Goal: Task Accomplishment & Management: Use online tool/utility

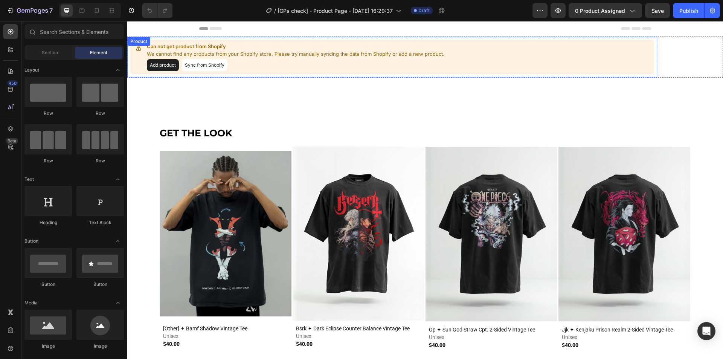
click at [209, 67] on button "Sync from Shopify" at bounding box center [205, 65] width 46 height 12
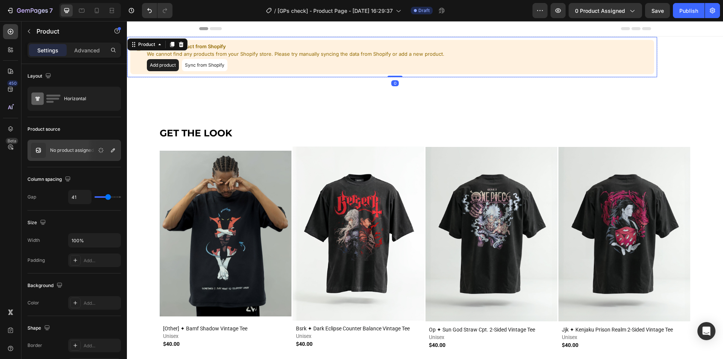
click at [211, 64] on button "Sync from Shopify" at bounding box center [205, 65] width 46 height 12
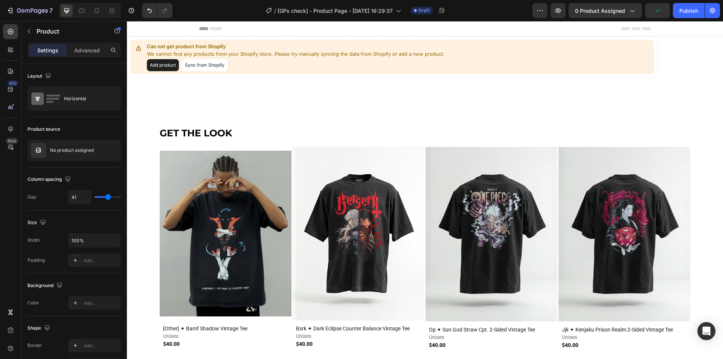
click at [160, 68] on button "Add product" at bounding box center [163, 65] width 32 height 12
click at [70, 152] on p "No product assigned" at bounding box center [72, 150] width 44 height 5
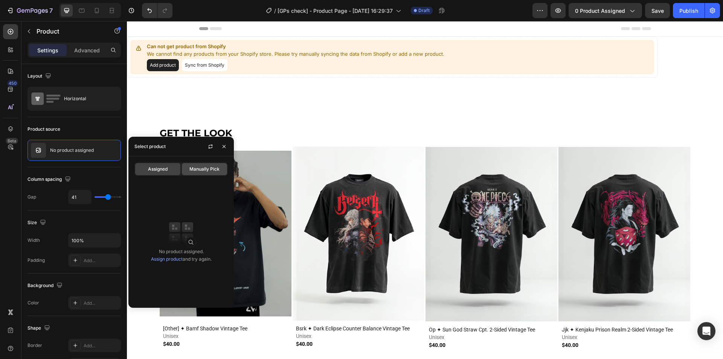
click at [198, 172] on span "Manually Pick" at bounding box center [204, 169] width 30 height 7
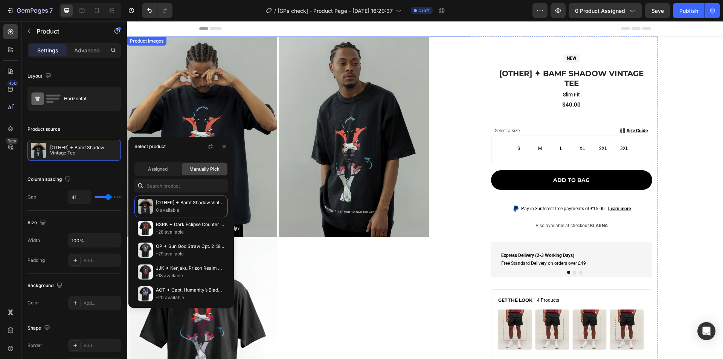
click at [230, 105] on img at bounding box center [202, 137] width 150 height 200
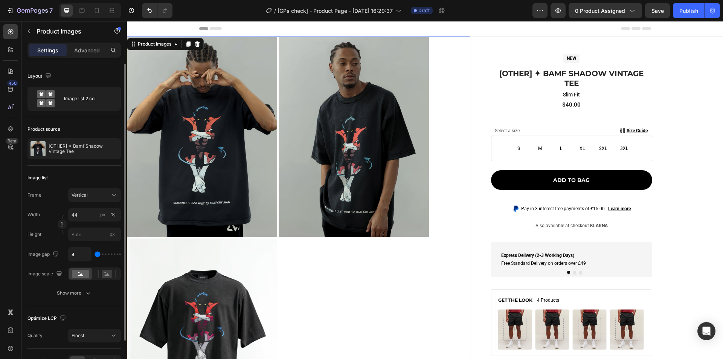
scroll to position [46, 0]
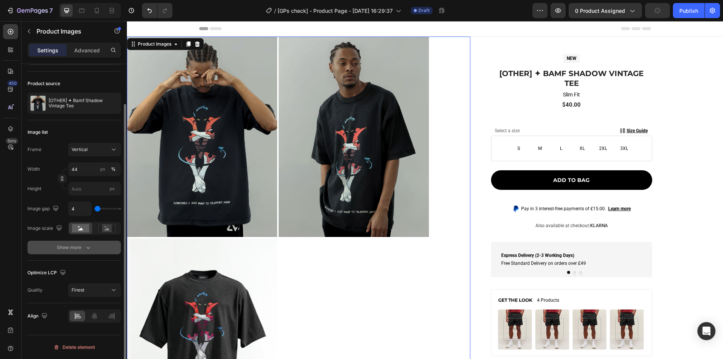
click at [84, 249] on icon "button" at bounding box center [88, 247] width 8 height 8
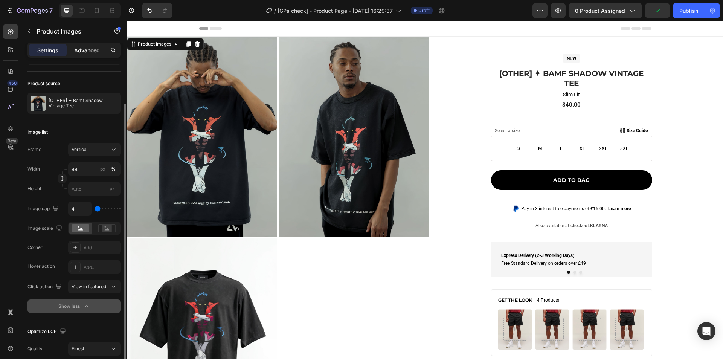
click at [78, 50] on p "Advanced" at bounding box center [87, 50] width 26 height 8
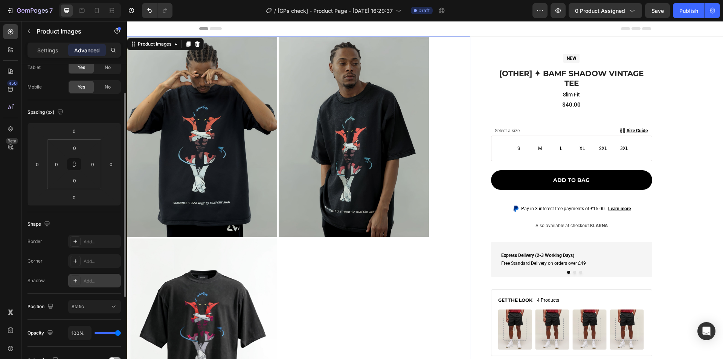
scroll to position [158, 0]
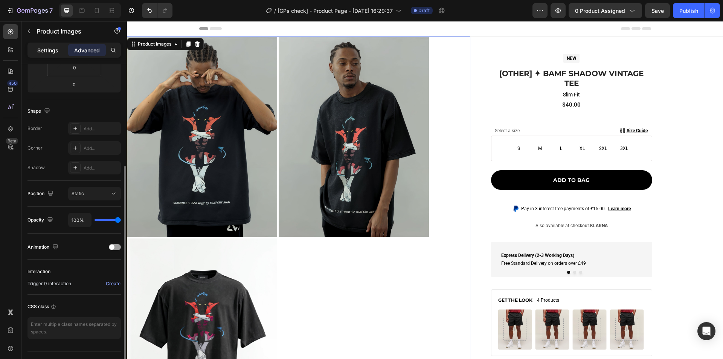
click at [53, 49] on p "Settings" at bounding box center [47, 50] width 21 height 8
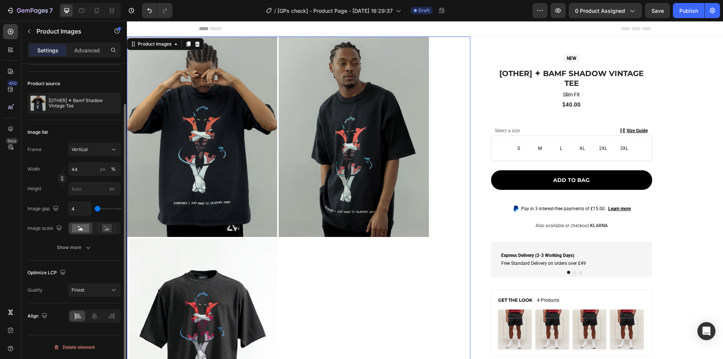
scroll to position [46, 0]
click at [179, 135] on img at bounding box center [202, 137] width 150 height 200
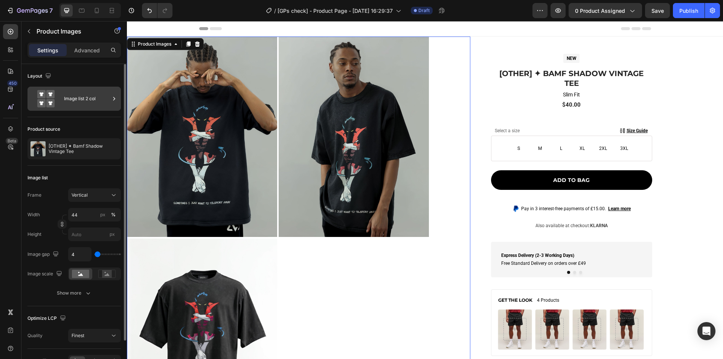
click at [89, 102] on div "Image list 2 col" at bounding box center [87, 98] width 46 height 17
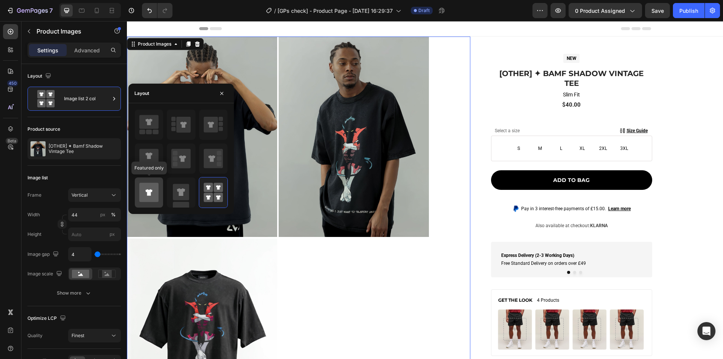
click at [150, 186] on icon at bounding box center [148, 192] width 19 height 19
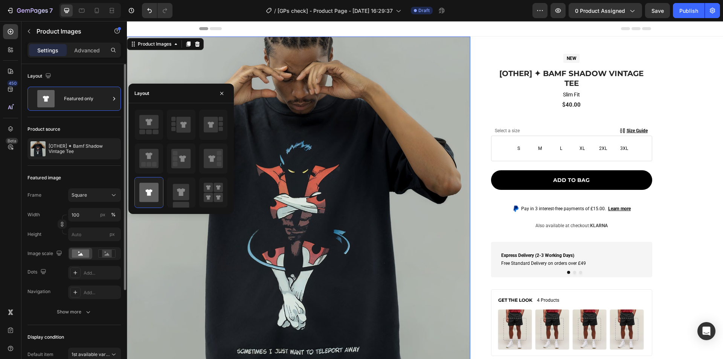
scroll to position [113, 0]
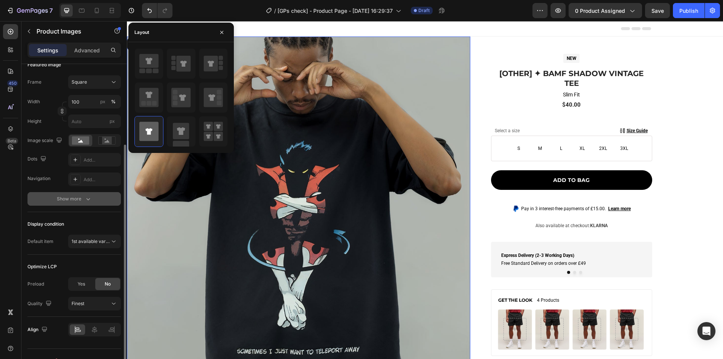
click at [83, 195] on div "Show more" at bounding box center [74, 199] width 35 height 8
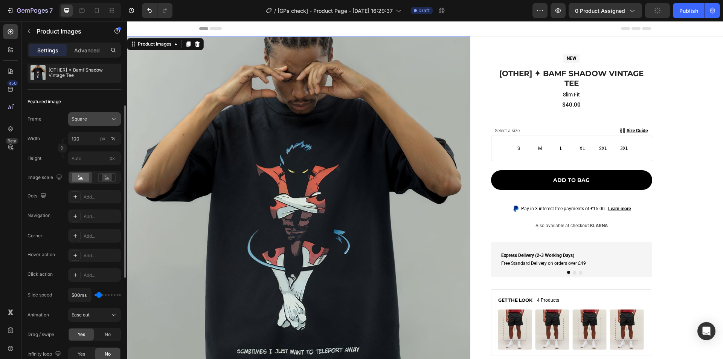
scroll to position [0, 0]
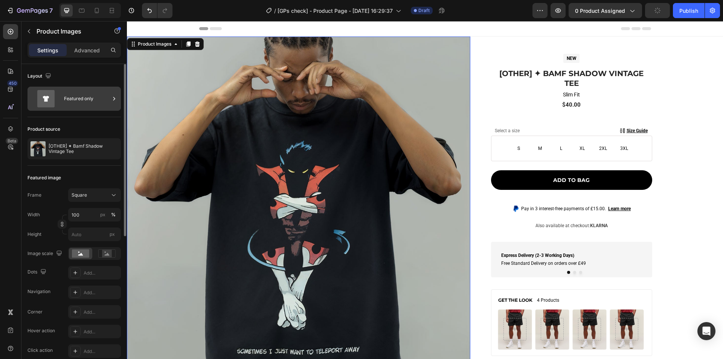
click at [75, 103] on div "Featured only" at bounding box center [87, 98] width 46 height 17
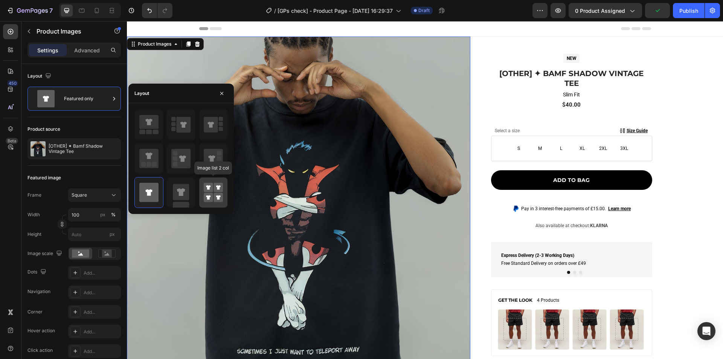
click at [208, 189] on icon at bounding box center [208, 187] width 5 height 5
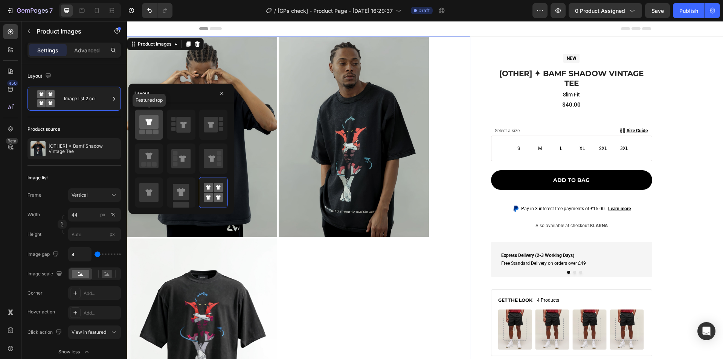
click at [144, 126] on icon at bounding box center [148, 122] width 19 height 14
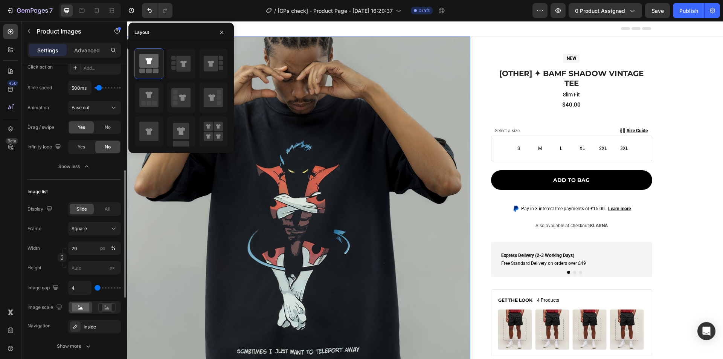
scroll to position [301, 0]
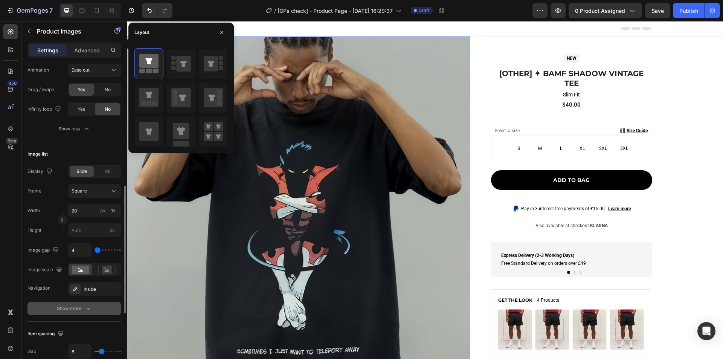
click at [90, 313] on button "Show more" at bounding box center [73, 308] width 93 height 14
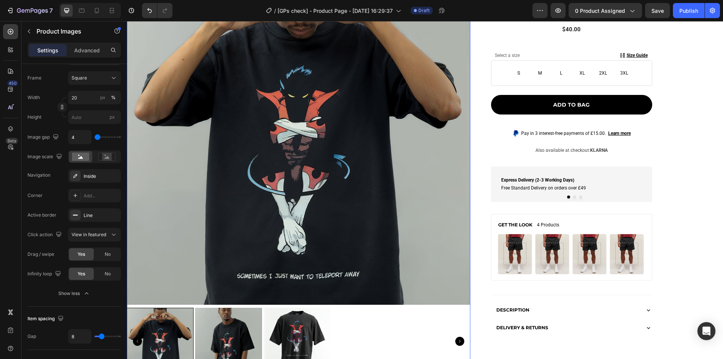
scroll to position [151, 0]
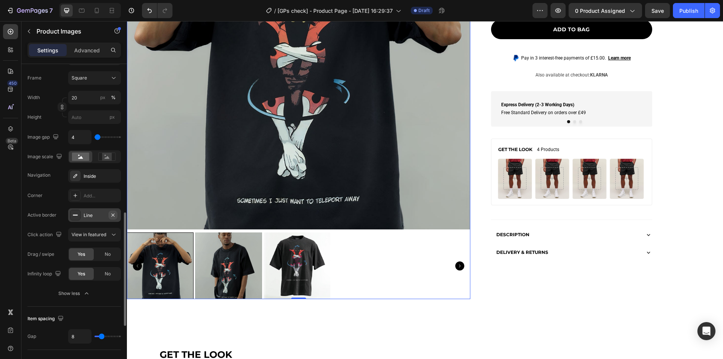
click at [116, 212] on button "button" at bounding box center [112, 214] width 9 height 9
click at [248, 272] on img at bounding box center [228, 265] width 67 height 67
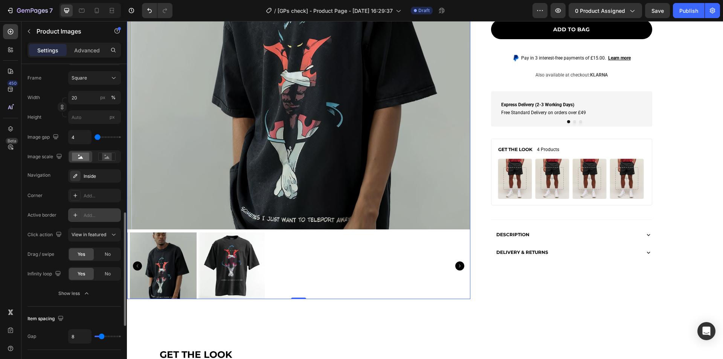
click at [289, 272] on div at bounding box center [298, 265] width 343 height 67
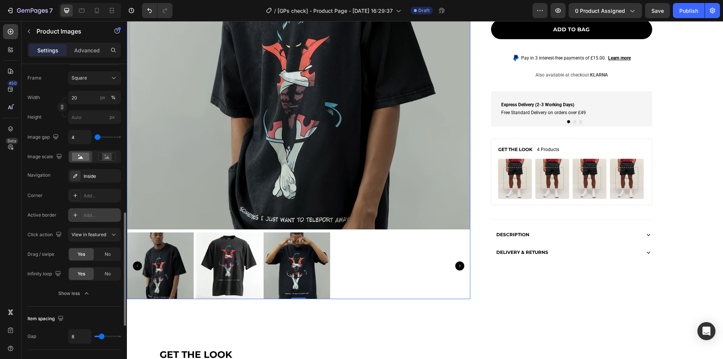
drag, startPoint x: 154, startPoint y: 265, endPoint x: 186, endPoint y: 263, distance: 31.3
click at [155, 265] on img at bounding box center [160, 265] width 67 height 67
click at [231, 265] on img at bounding box center [228, 265] width 67 height 67
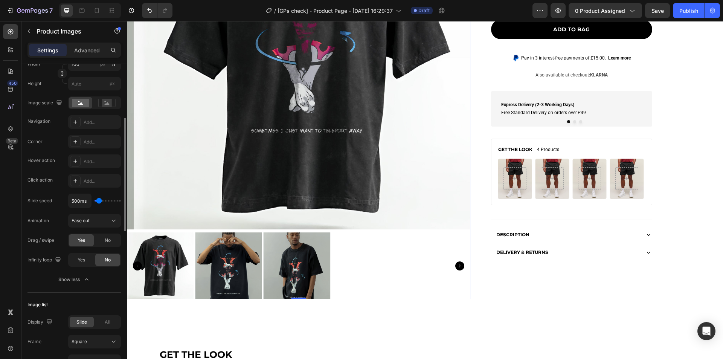
scroll to position [0, 0]
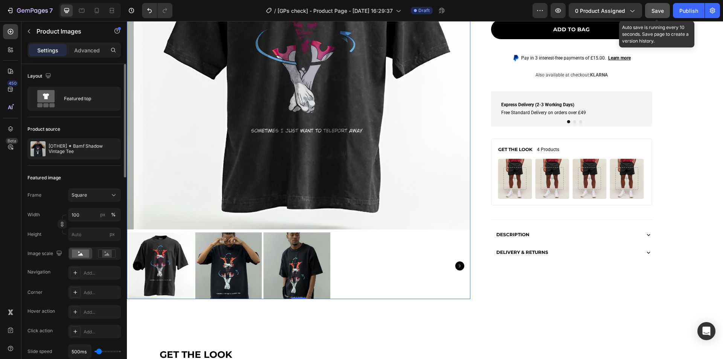
click at [651, 6] on button "Save" at bounding box center [657, 10] width 25 height 15
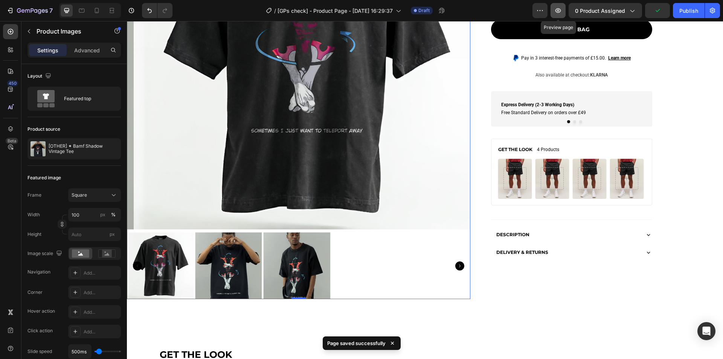
click at [556, 9] on icon "button" at bounding box center [558, 11] width 8 height 8
click at [557, 10] on icon "button" at bounding box center [558, 11] width 8 height 8
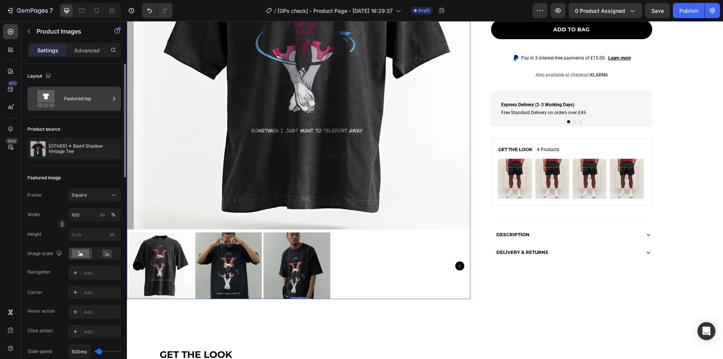
click at [83, 105] on div "Featured top" at bounding box center [87, 98] width 46 height 17
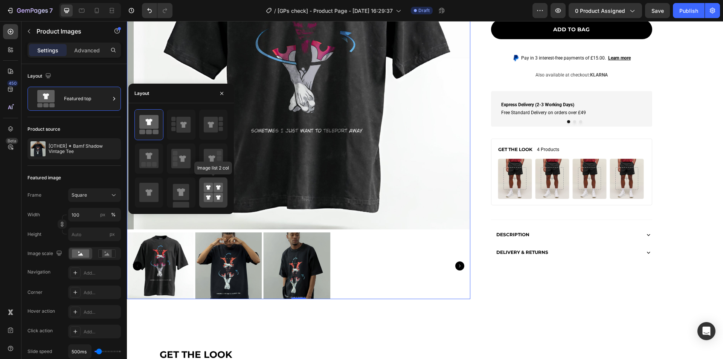
click at [221, 196] on rect at bounding box center [217, 197] width 9 height 9
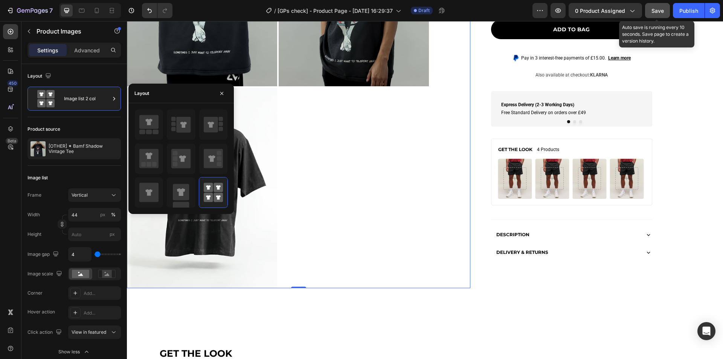
click at [650, 11] on button "Save" at bounding box center [657, 10] width 25 height 15
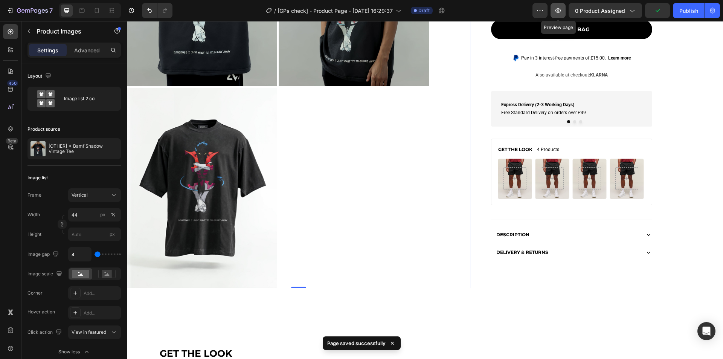
click at [555, 12] on icon "button" at bounding box center [558, 11] width 8 height 8
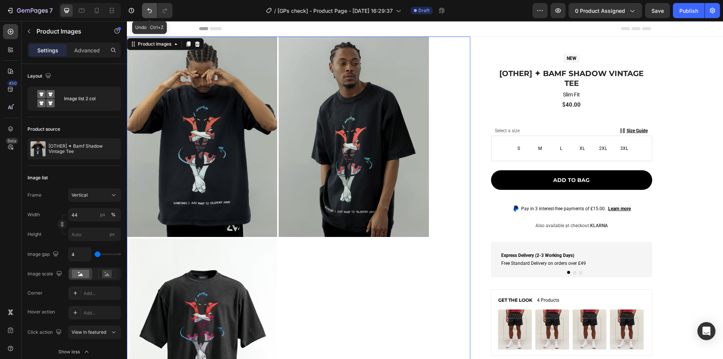
click at [152, 11] on icon "Undo/Redo" at bounding box center [150, 11] width 8 height 8
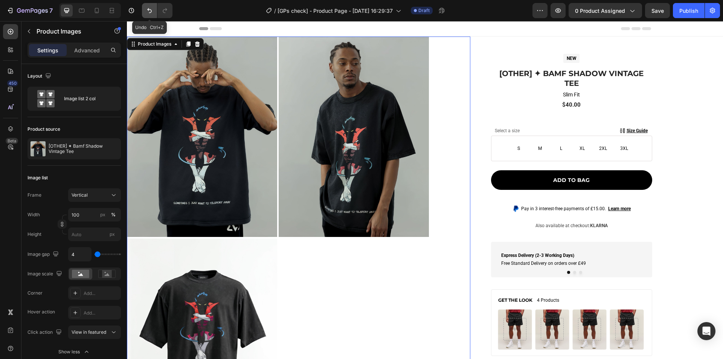
click at [152, 11] on icon "Undo/Redo" at bounding box center [150, 11] width 8 height 8
type input "44"
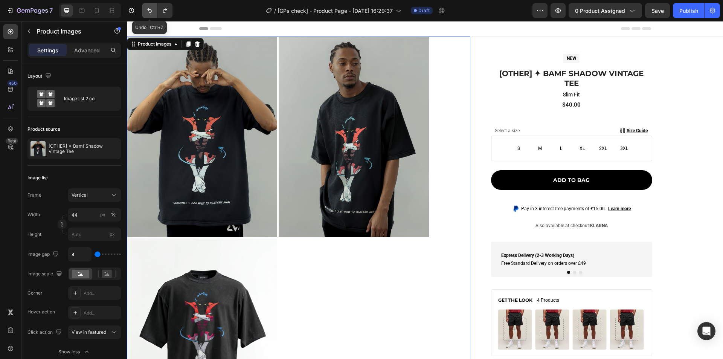
click at [152, 11] on icon "Undo/Redo" at bounding box center [150, 11] width 8 height 8
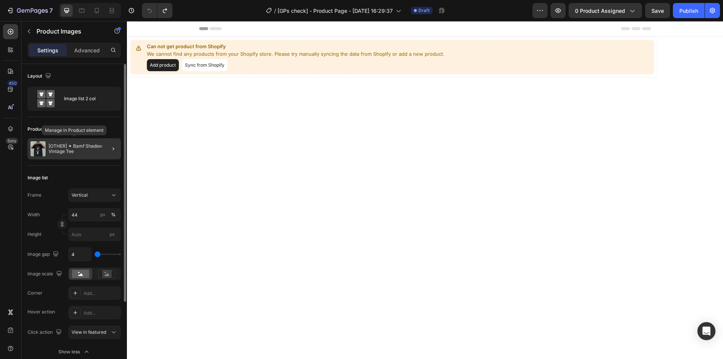
click at [87, 151] on p "[OTHER] ✦ Bamf Shadow Vintage Tee" at bounding box center [83, 148] width 69 height 11
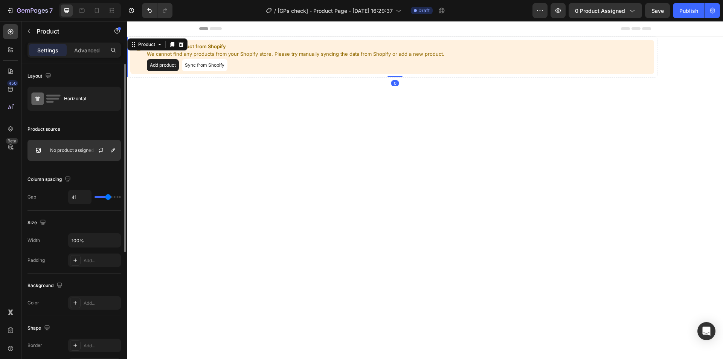
click at [79, 154] on div "No product assigned" at bounding box center [73, 150] width 93 height 21
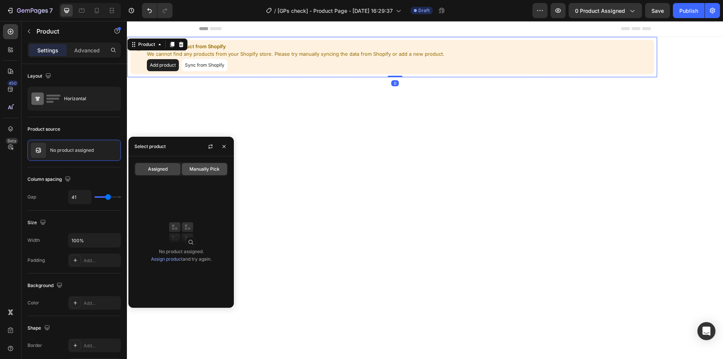
click at [201, 172] on span "Manually Pick" at bounding box center [204, 169] width 30 height 7
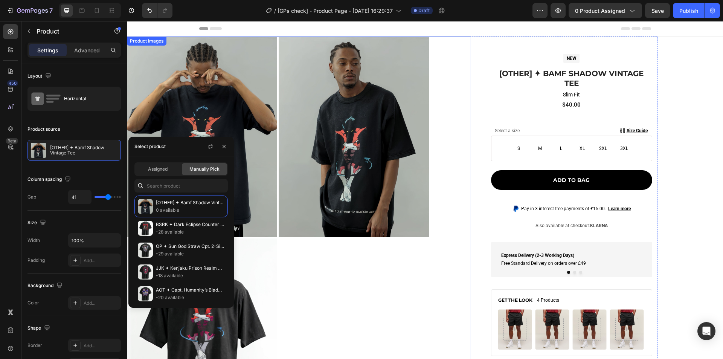
click at [313, 159] on img at bounding box center [353, 137] width 150 height 200
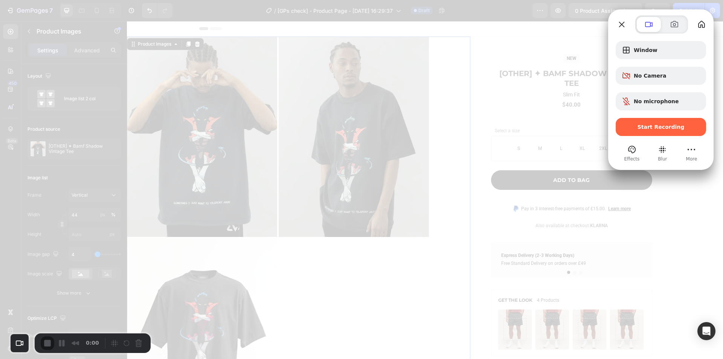
click at [639, 50] on span "Window" at bounding box center [666, 50] width 66 height 6
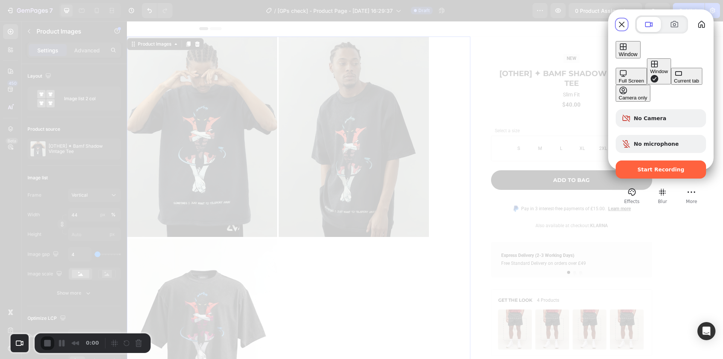
click at [674, 84] on div "Current tab" at bounding box center [686, 81] width 25 height 6
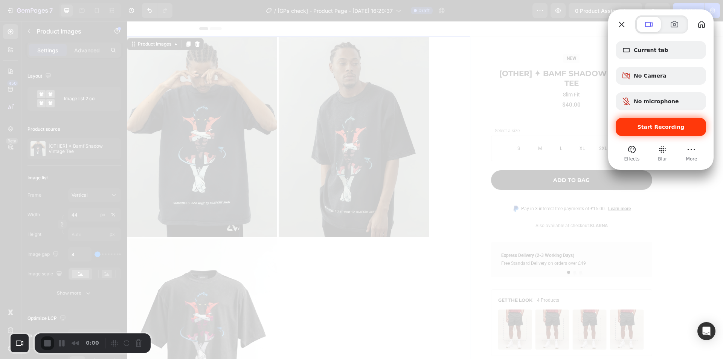
click at [672, 134] on div "Start Recording" at bounding box center [660, 127] width 90 height 18
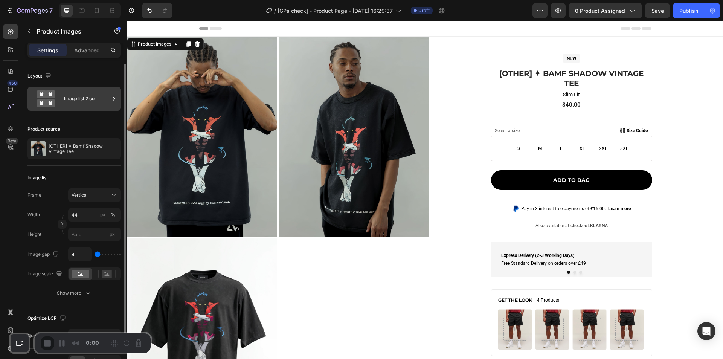
click at [86, 96] on div "Image list 2 col" at bounding box center [87, 98] width 46 height 17
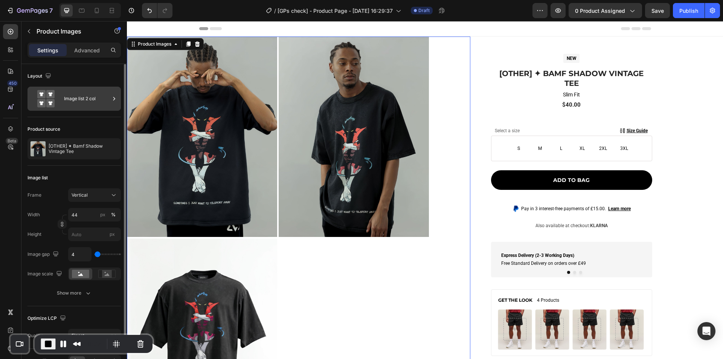
click at [65, 93] on div "Image list 2 col" at bounding box center [87, 98] width 46 height 17
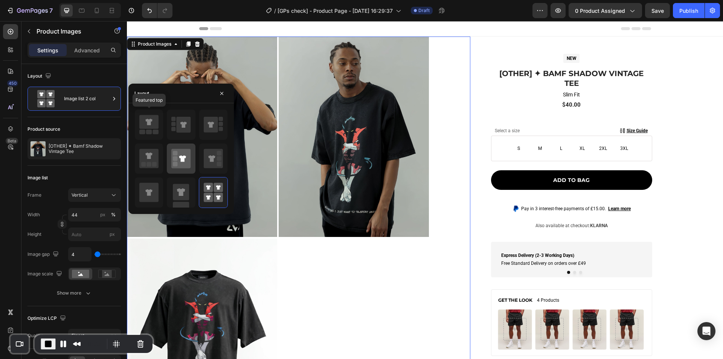
drag, startPoint x: 145, startPoint y: 128, endPoint x: 190, endPoint y: 148, distance: 49.9
click at [145, 127] on icon at bounding box center [148, 122] width 19 height 14
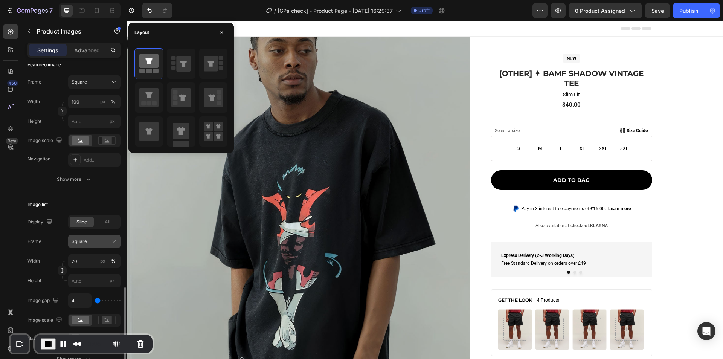
scroll to position [226, 0]
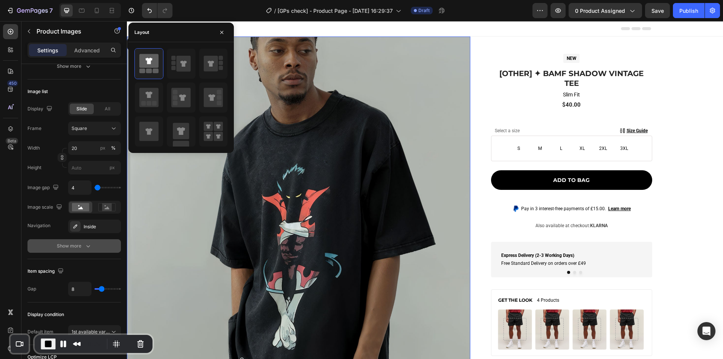
click at [79, 246] on div "Show more" at bounding box center [74, 246] width 35 height 8
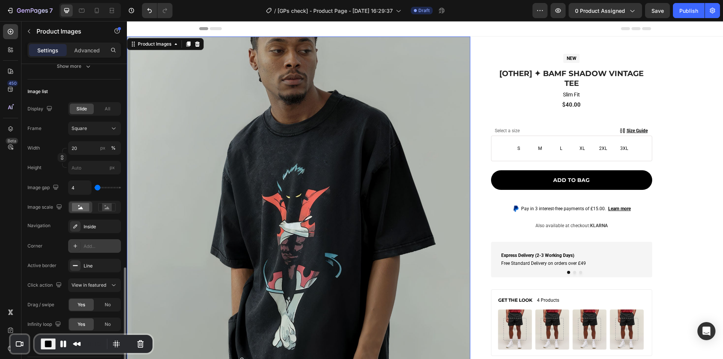
scroll to position [301, 0]
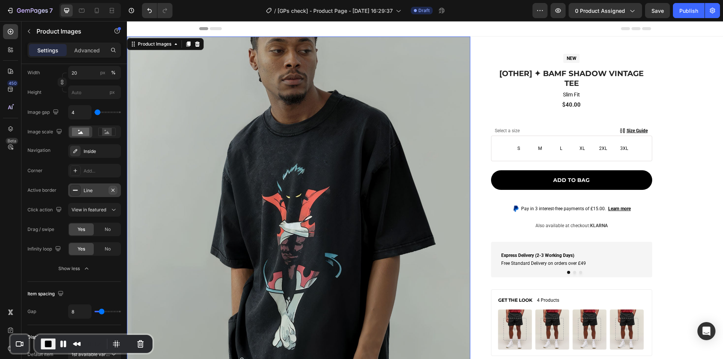
drag, startPoint x: 114, startPoint y: 189, endPoint x: 11, endPoint y: 172, distance: 104.8
click at [114, 189] on icon "button" at bounding box center [113, 190] width 6 height 6
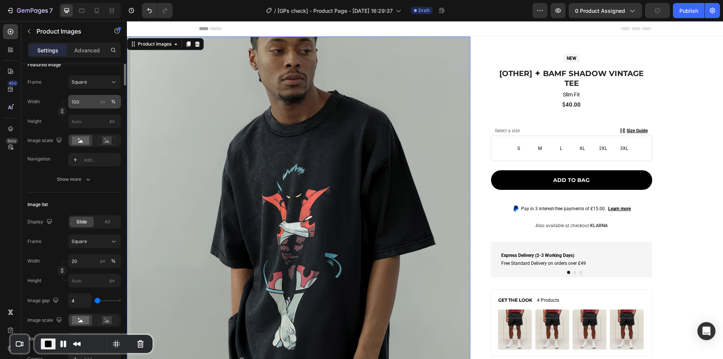
scroll to position [0, 0]
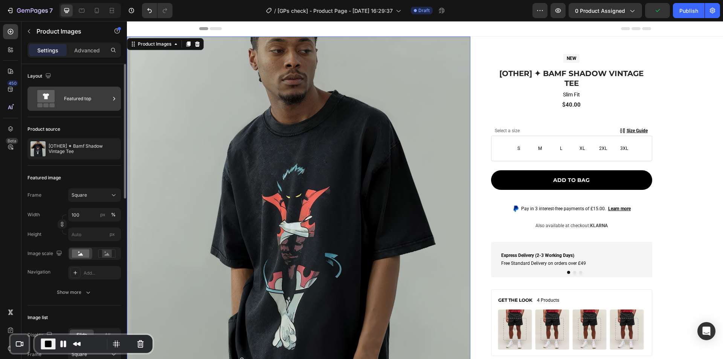
drag, startPoint x: 69, startPoint y: 92, endPoint x: 80, endPoint y: 97, distance: 12.1
click at [69, 93] on div "Featured top" at bounding box center [87, 98] width 46 height 17
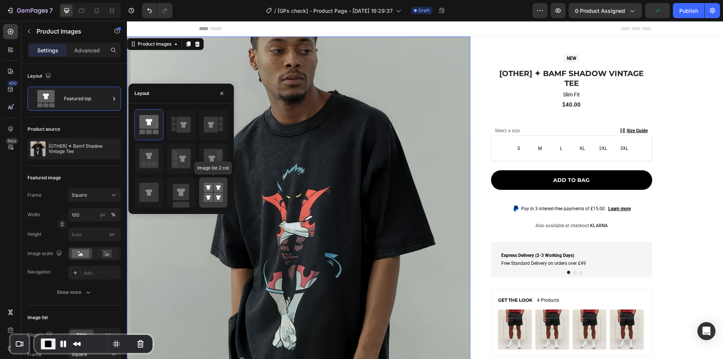
click at [212, 190] on rect at bounding box center [208, 187] width 9 height 9
type input "44"
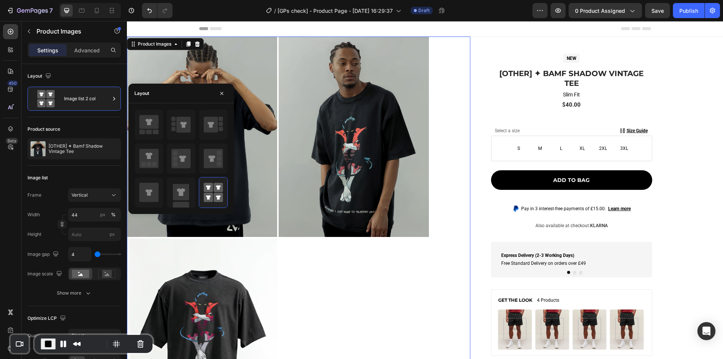
click at [291, 202] on img at bounding box center [353, 137] width 150 height 200
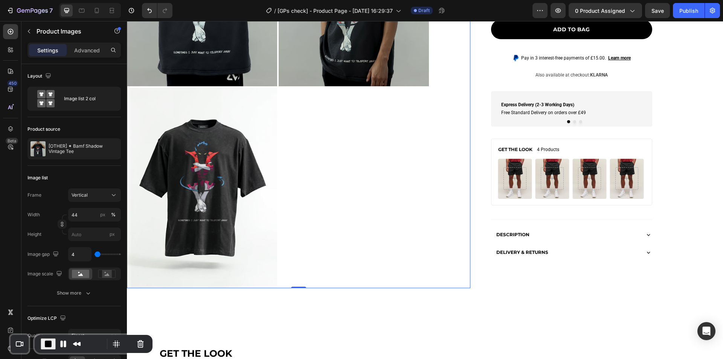
click at [245, 230] on img at bounding box center [202, 188] width 150 height 200
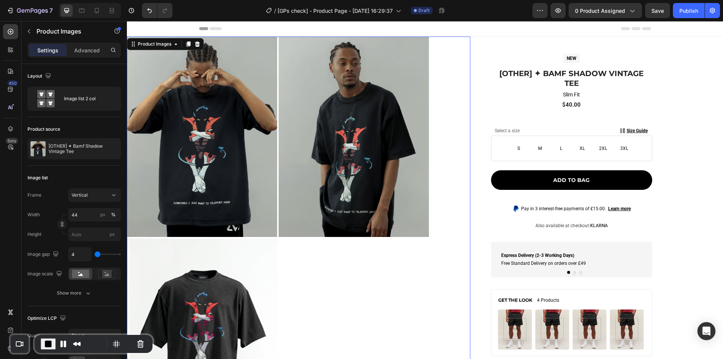
click at [329, 139] on img at bounding box center [353, 137] width 150 height 200
click at [235, 190] on img at bounding box center [202, 137] width 150 height 200
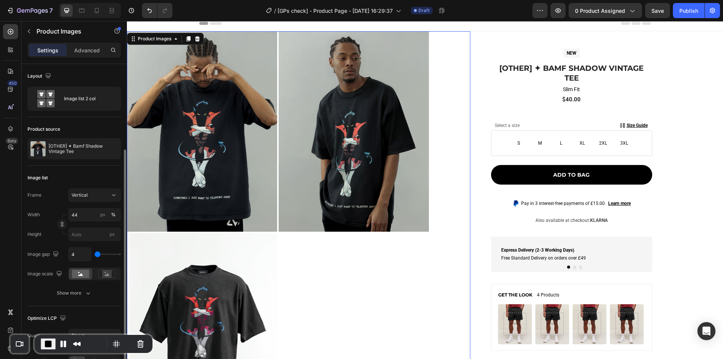
scroll to position [75, 0]
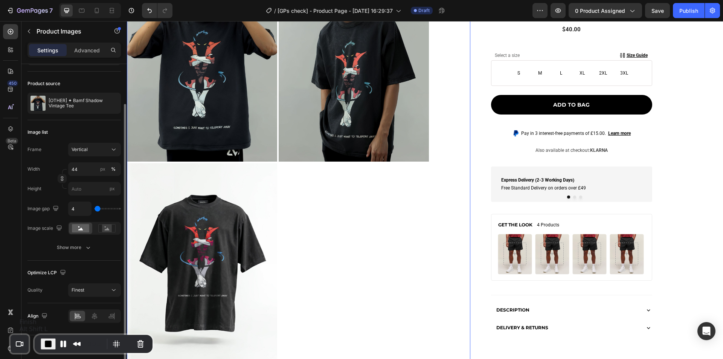
click at [45, 347] on span "End Recording" at bounding box center [48, 343] width 9 height 9
